Goal: Task Accomplishment & Management: Manage account settings

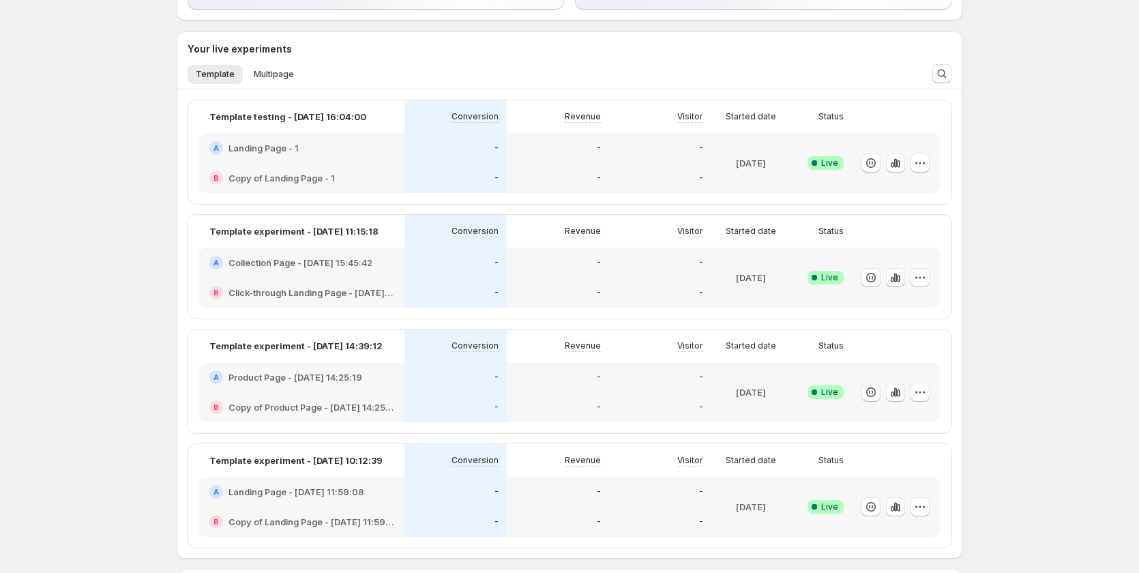
scroll to position [205, 0]
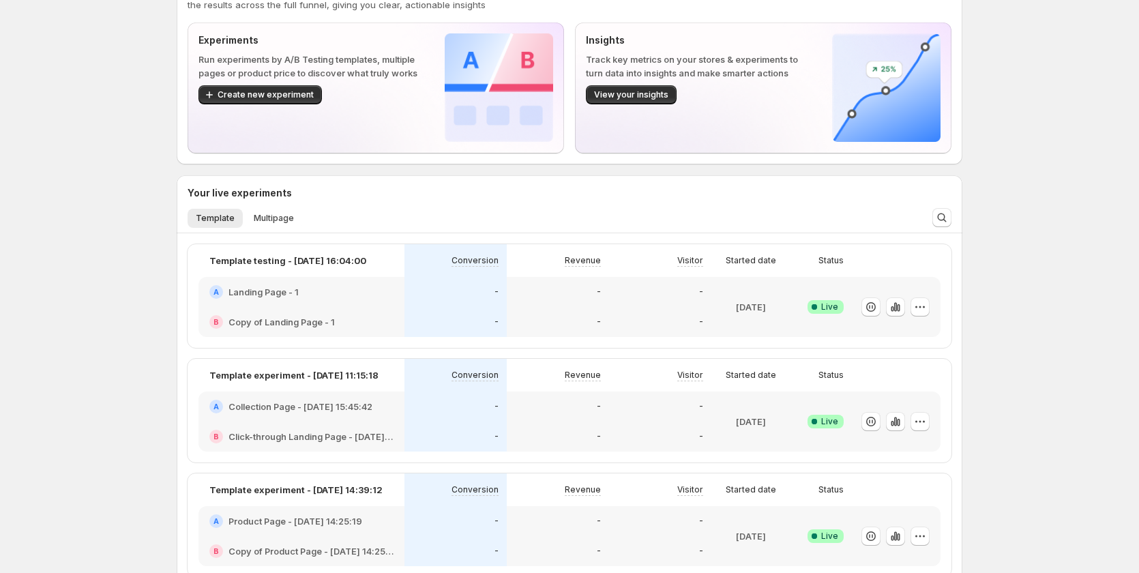
scroll to position [68, 0]
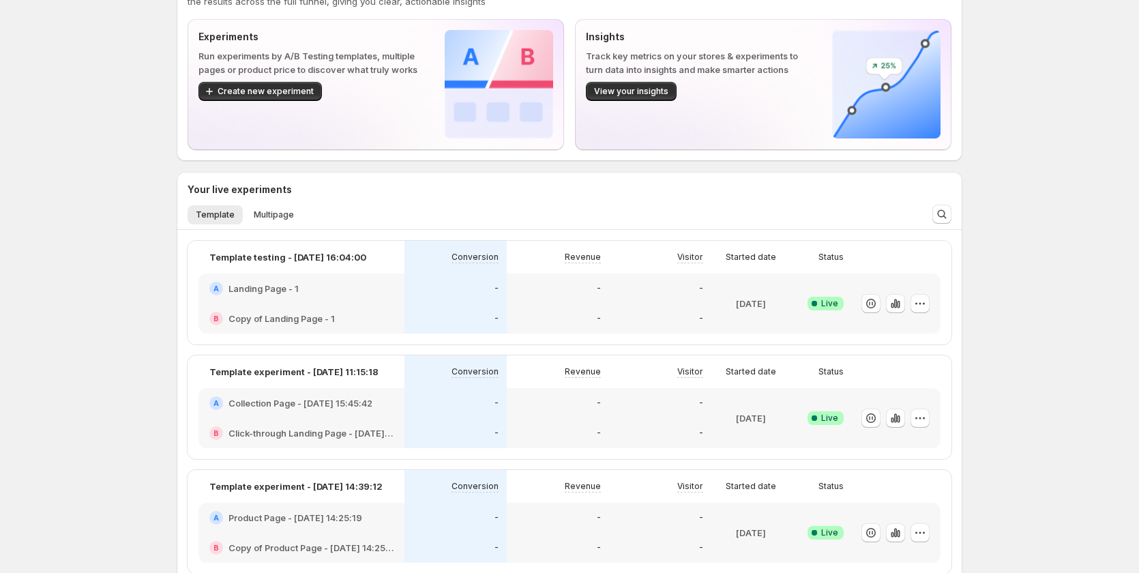
click at [505, 414] on div "-" at bounding box center [455, 403] width 102 height 30
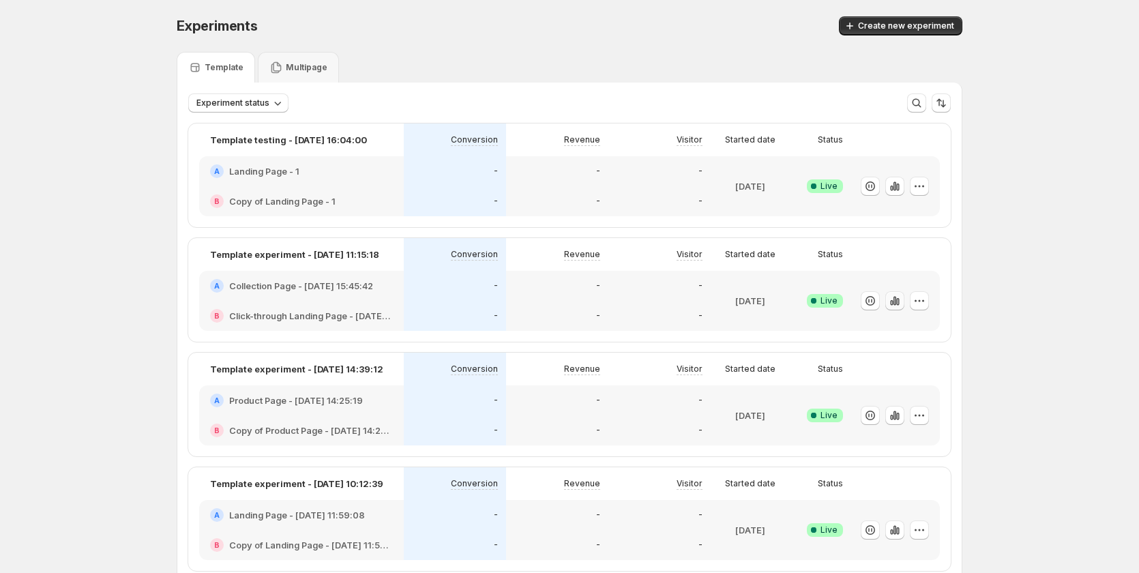
click at [896, 297] on icon "button" at bounding box center [895, 301] width 14 height 14
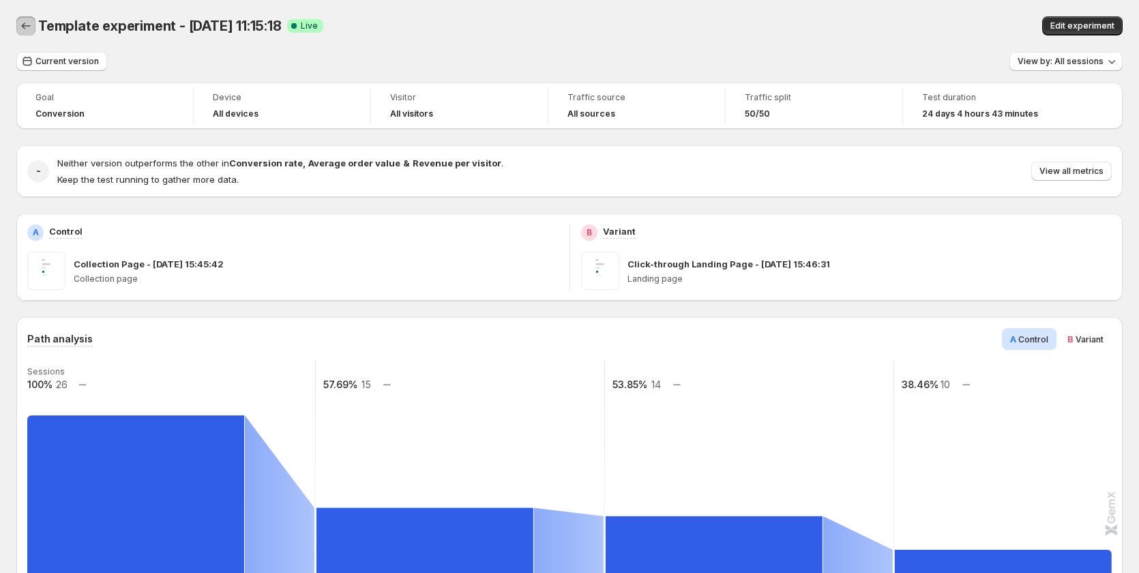
click at [24, 33] on button "Back" at bounding box center [25, 25] width 19 height 19
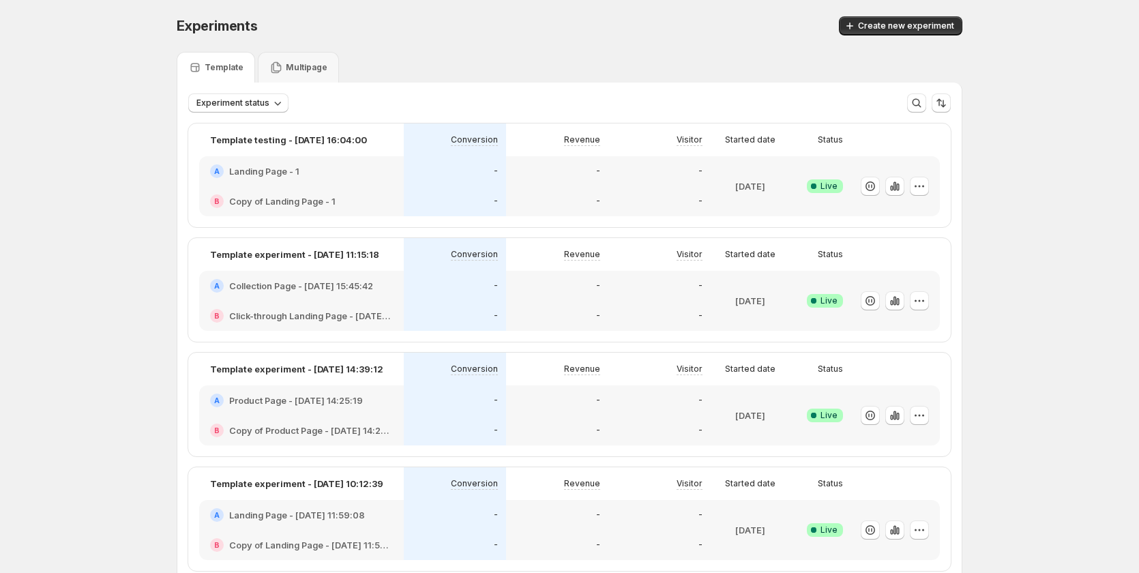
click at [504, 307] on div "-" at bounding box center [455, 316] width 102 height 30
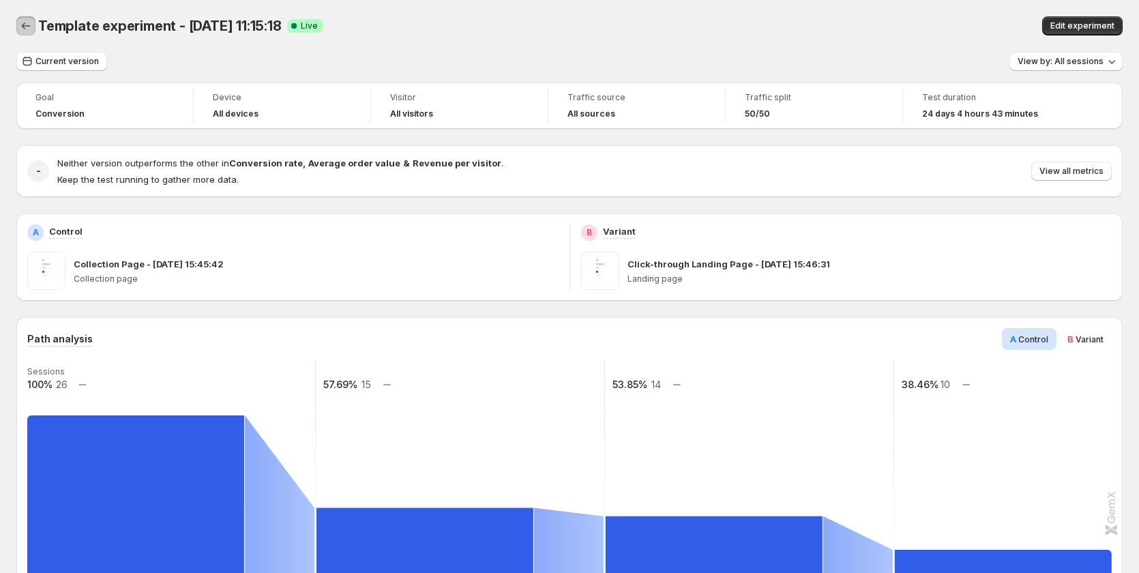
click at [33, 26] on button "Back" at bounding box center [25, 25] width 19 height 19
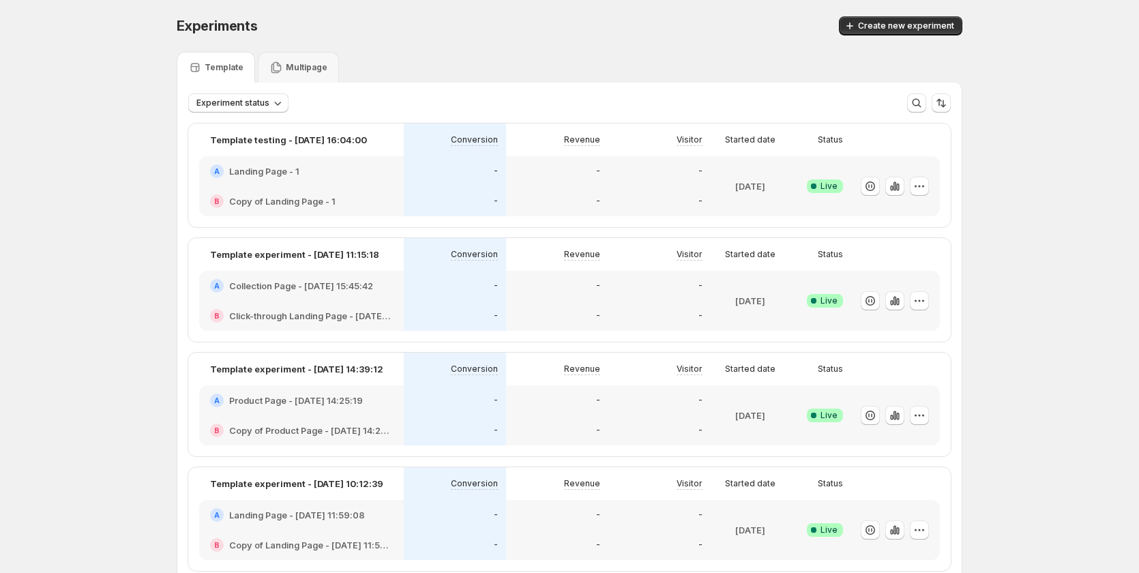
click at [559, 291] on div "-" at bounding box center [557, 286] width 86 height 14
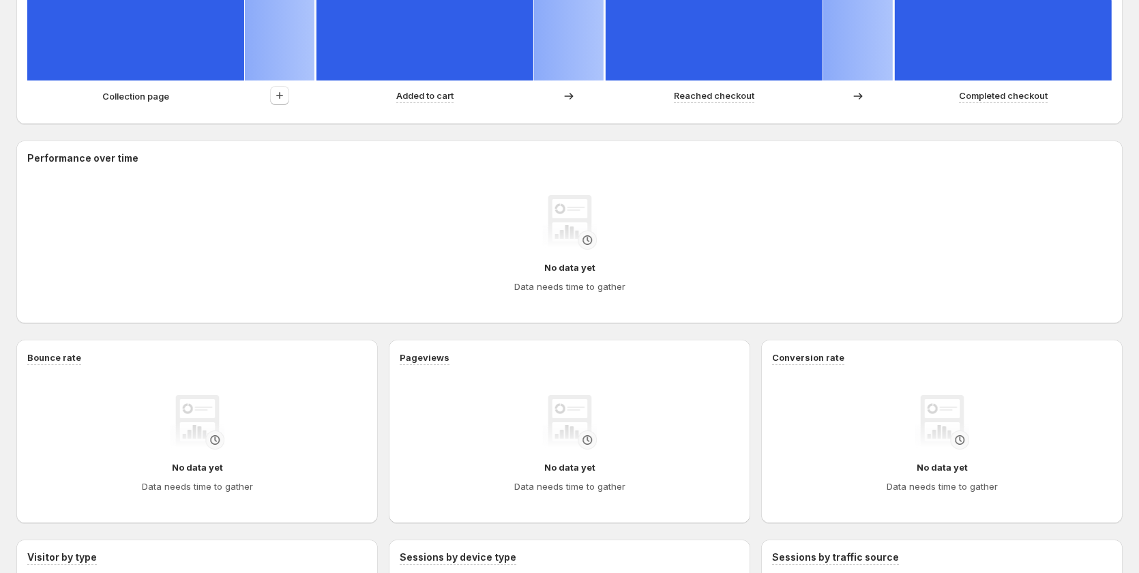
scroll to position [436, 0]
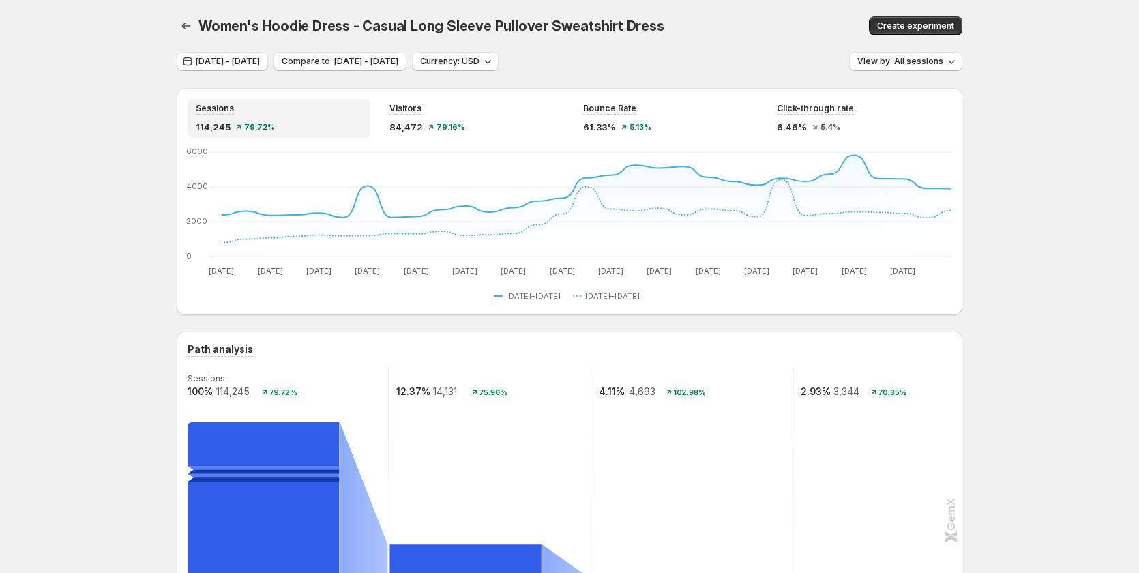
scroll to position [265, 0]
